Goal: Book appointment/travel/reservation

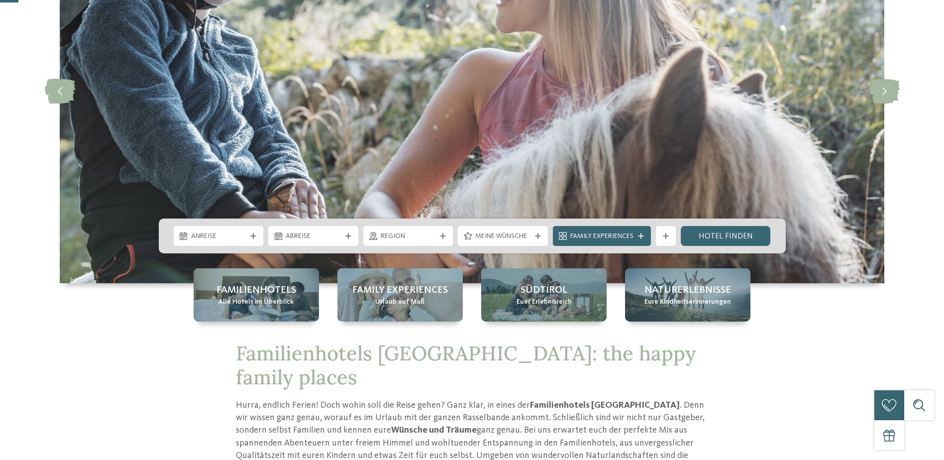
scroll to position [199, 0]
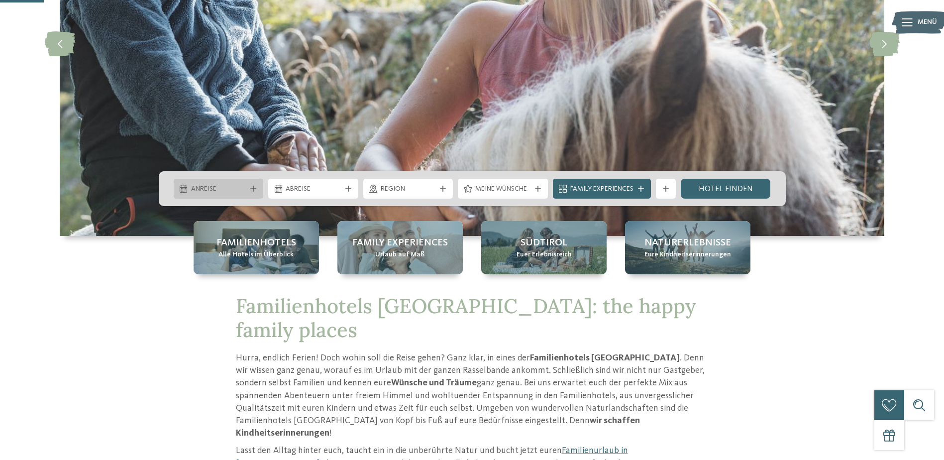
click at [258, 189] on div at bounding box center [253, 189] width 10 height 6
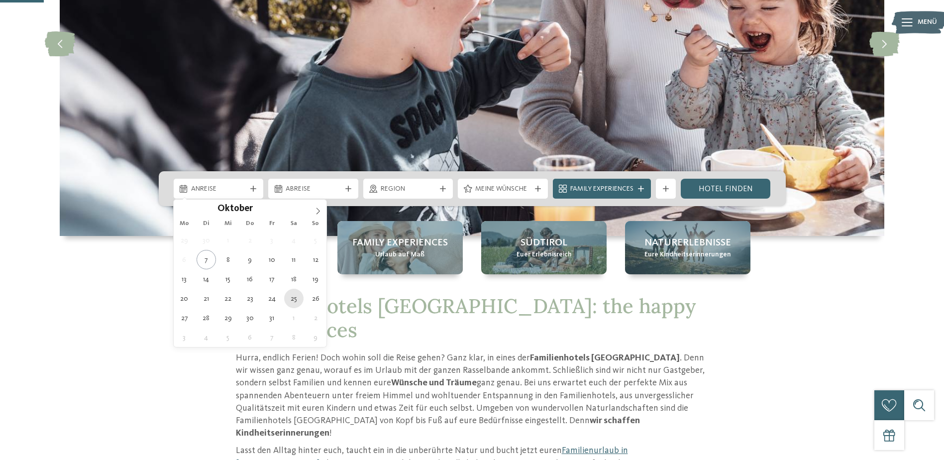
type div "[DATE]"
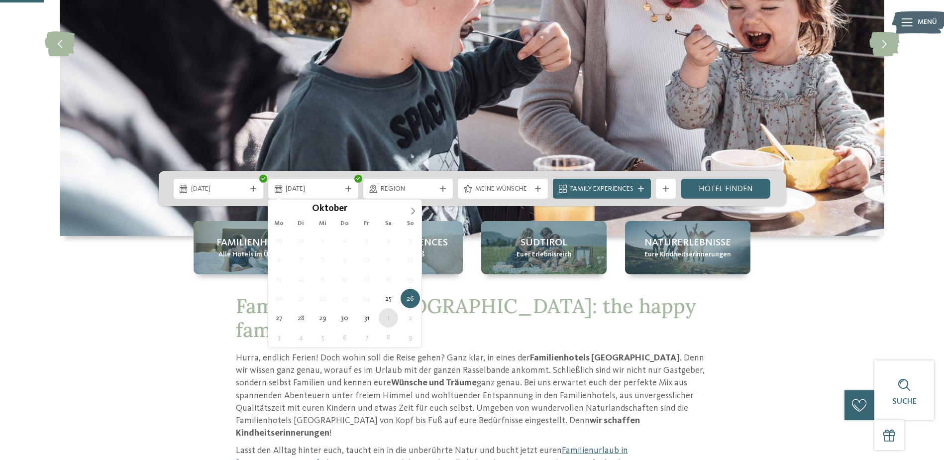
type div "[DATE]"
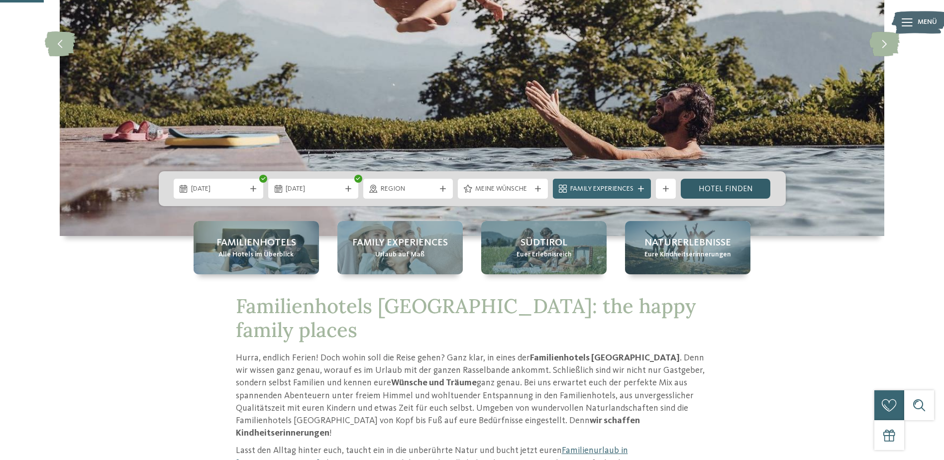
click at [722, 189] on link "Hotel finden" at bounding box center [726, 189] width 90 height 20
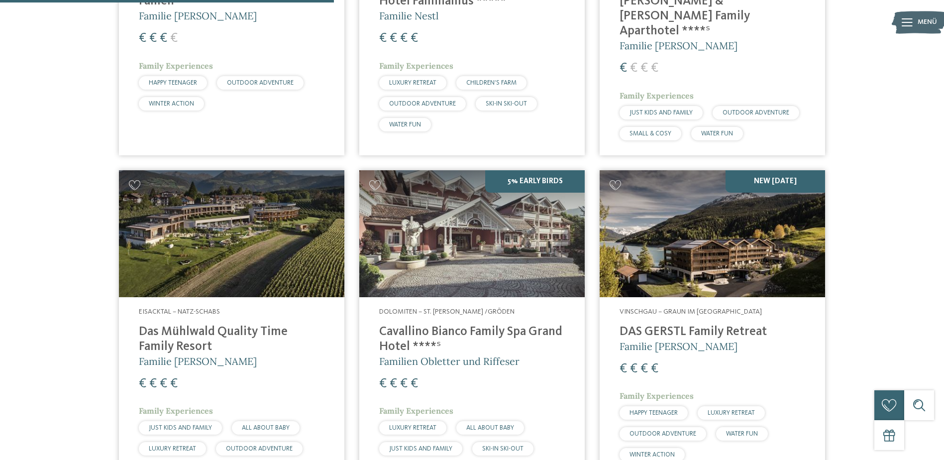
scroll to position [874, 0]
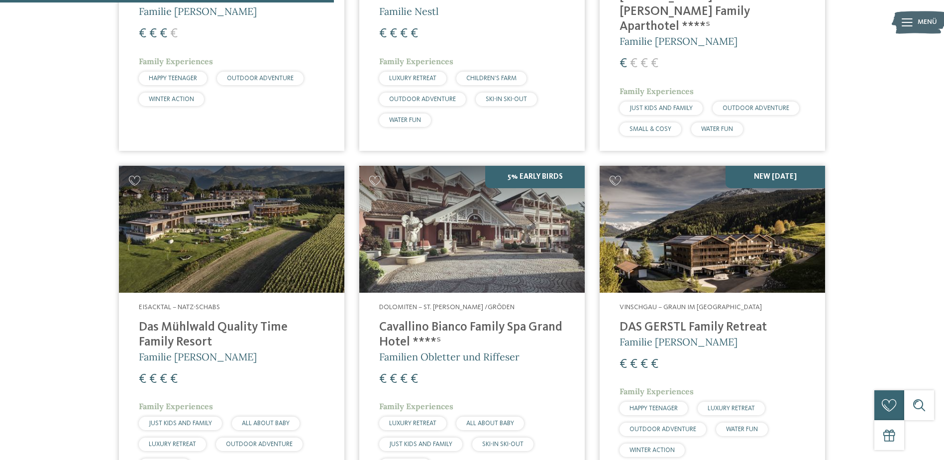
click at [687, 259] on img at bounding box center [712, 229] width 225 height 127
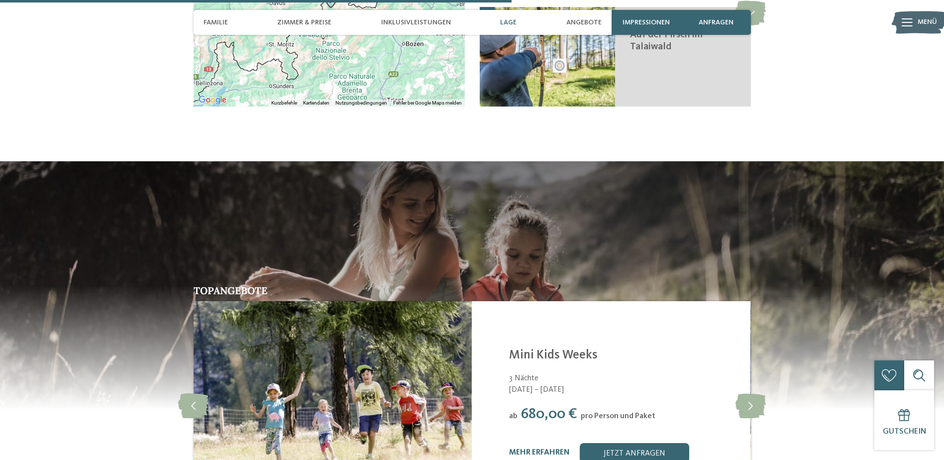
scroll to position [1792, 0]
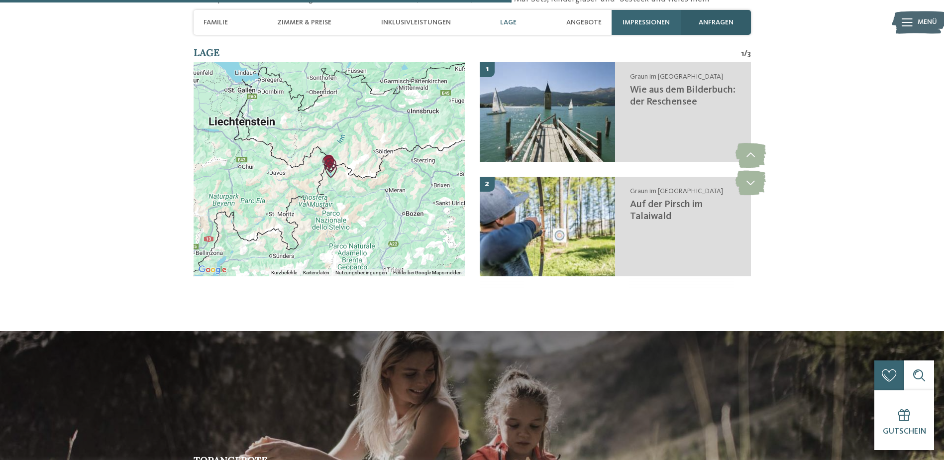
click at [729, 21] on span "anfragen" at bounding box center [716, 22] width 35 height 8
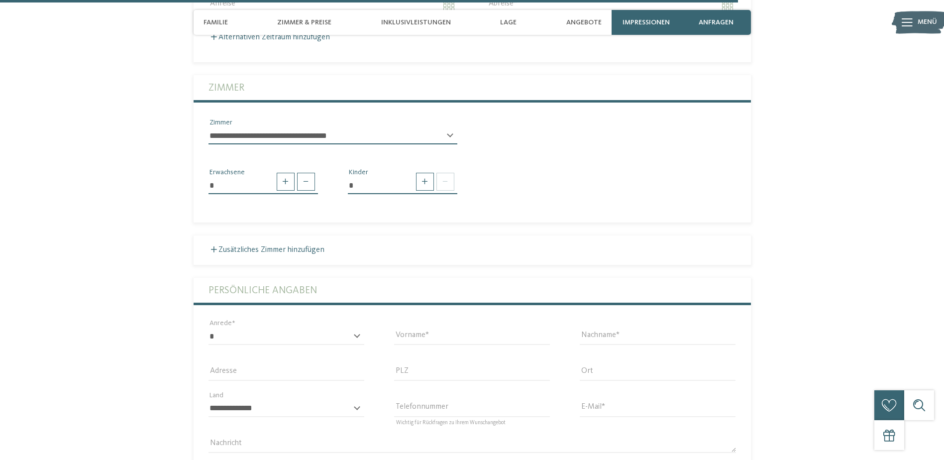
scroll to position [2647, 0]
